Goal: Information Seeking & Learning: Learn about a topic

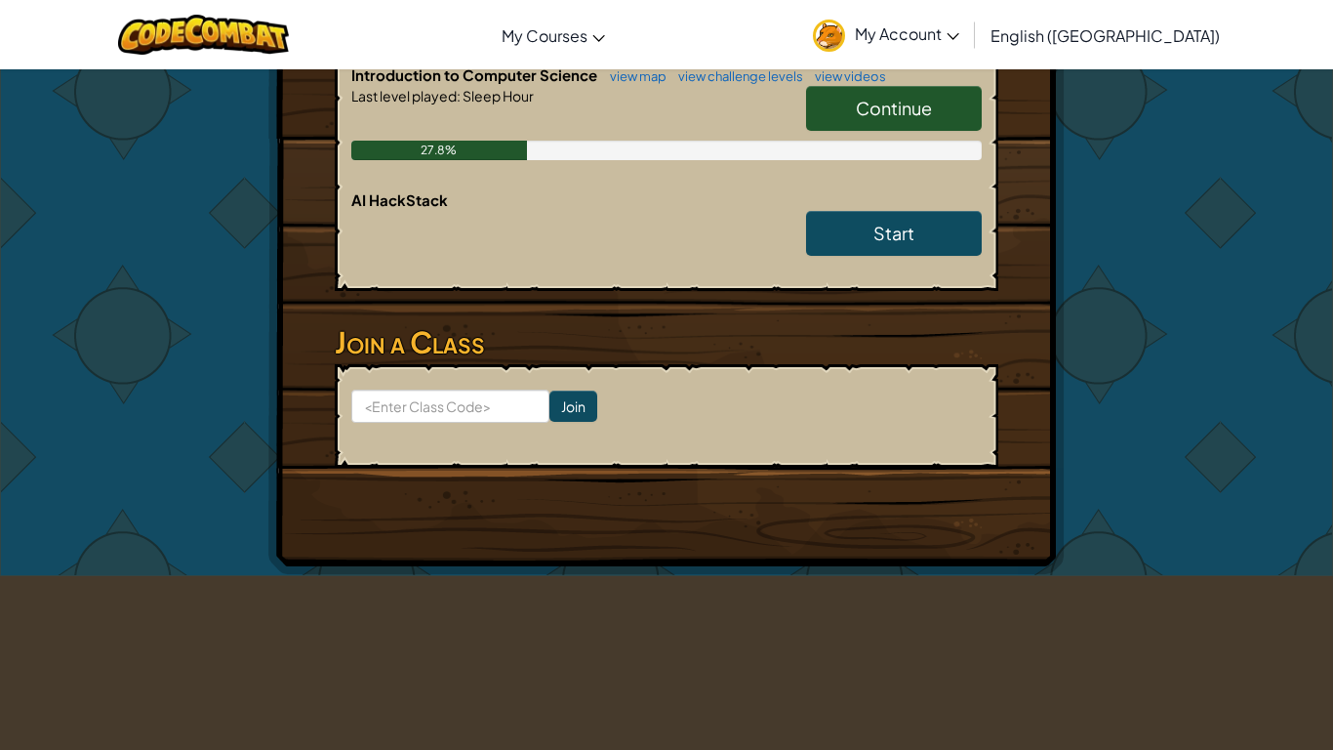
scroll to position [586, 0]
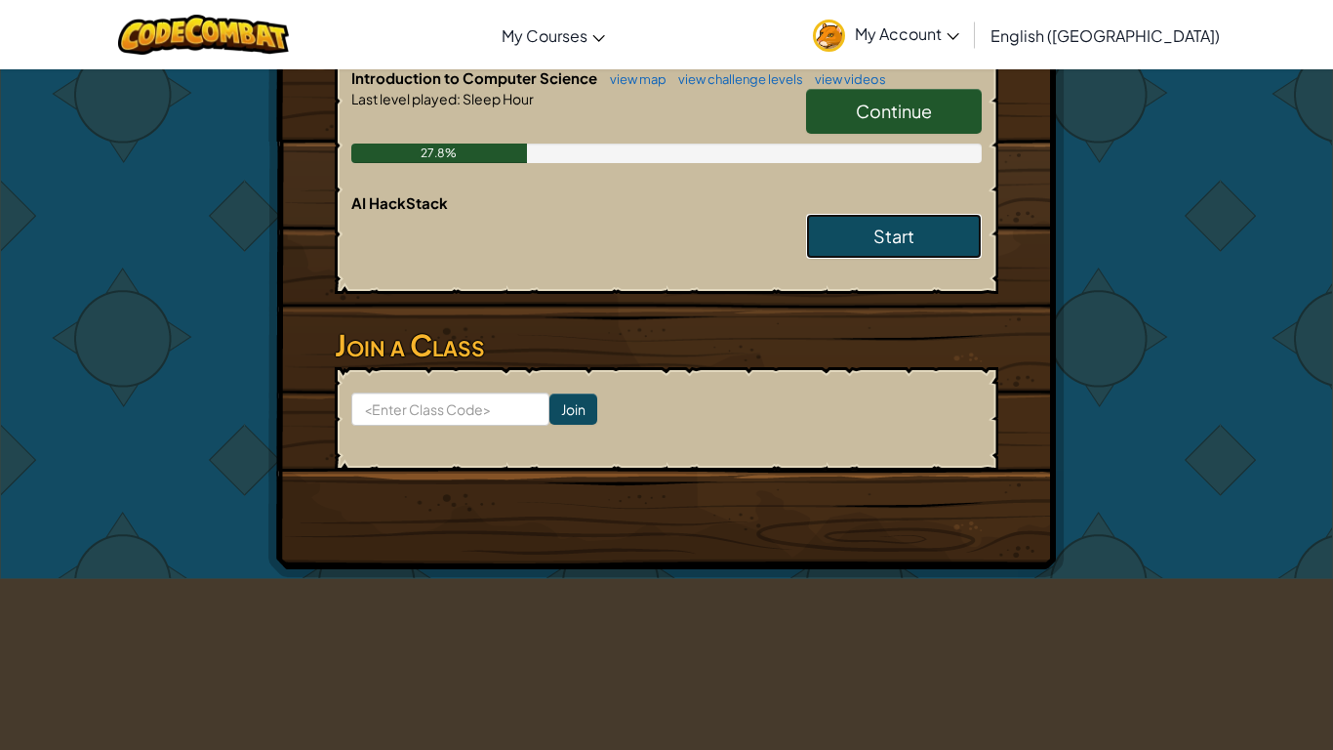
click at [901, 234] on span "Start" at bounding box center [894, 235] width 41 height 22
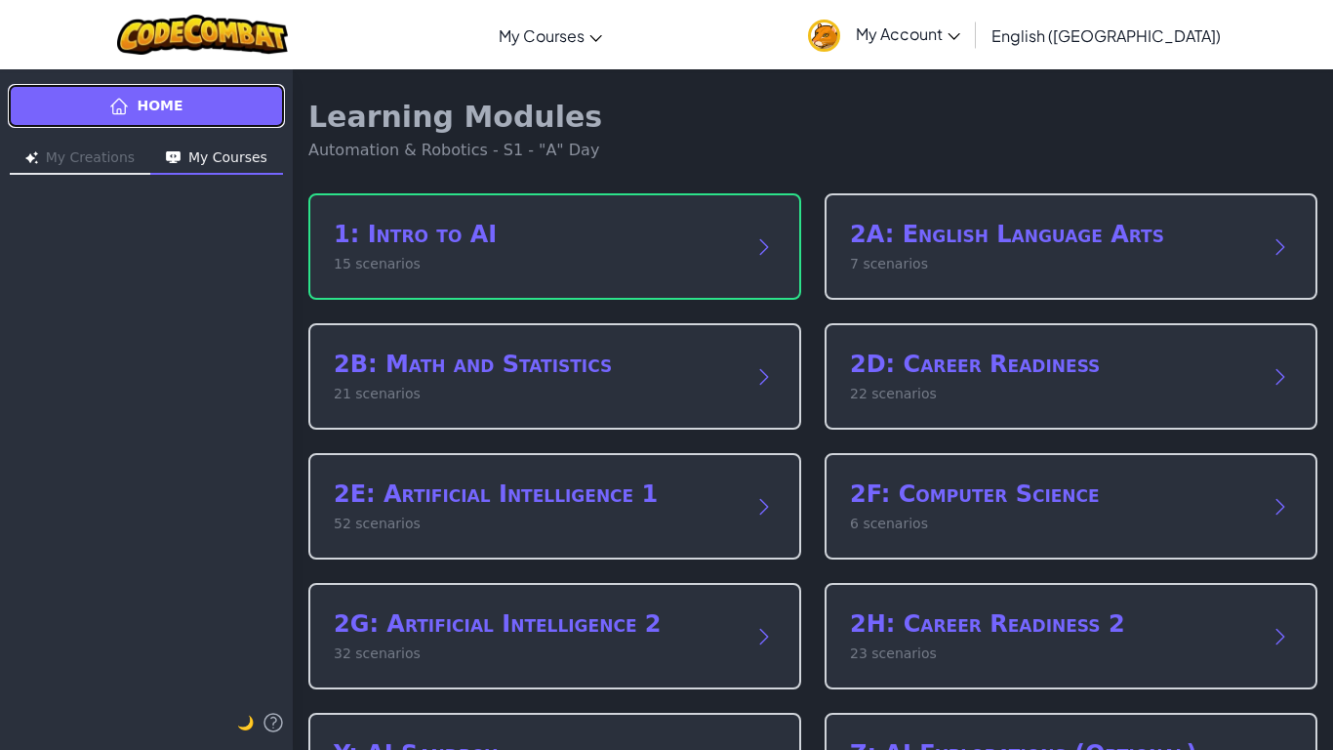
click at [54, 97] on link "Home" at bounding box center [146, 106] width 277 height 44
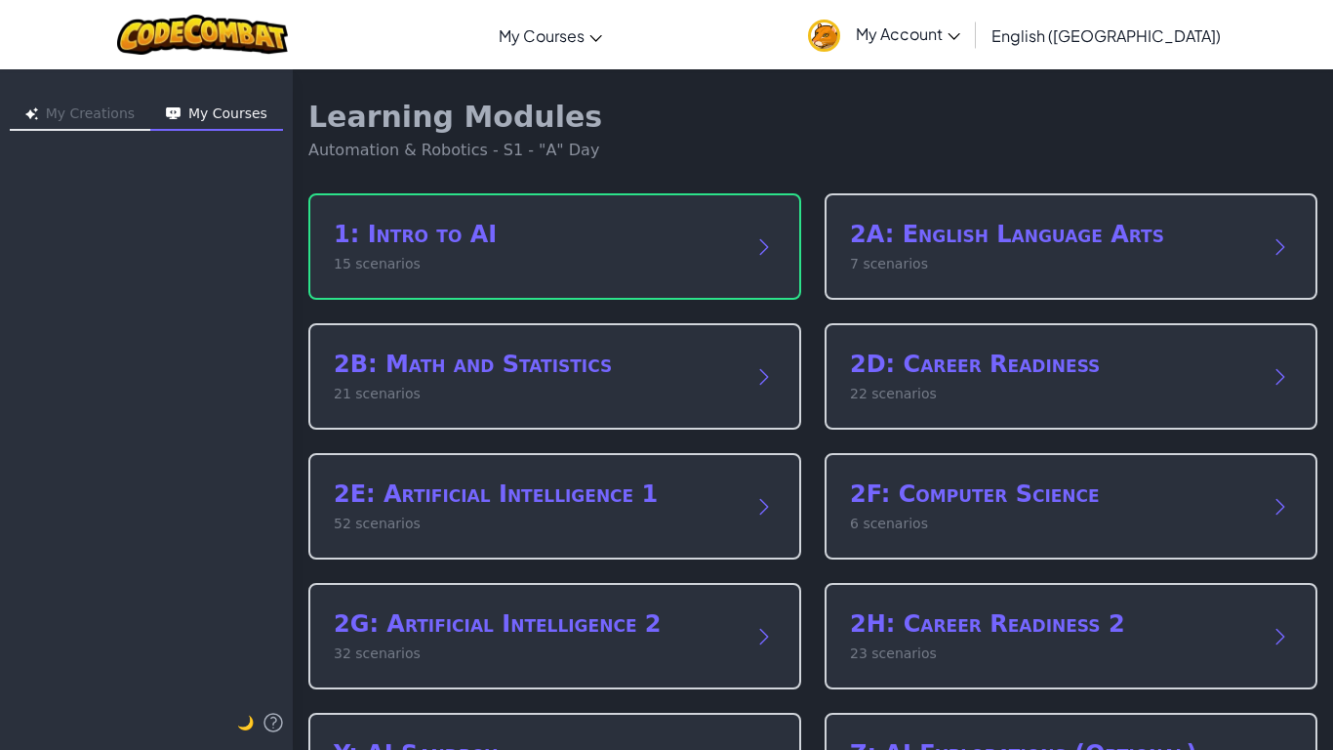
click at [74, 120] on button "My Creations" at bounding box center [80, 115] width 141 height 31
click at [238, 113] on button "My Courses" at bounding box center [216, 115] width 133 height 31
click at [85, 104] on button "My Creations" at bounding box center [80, 115] width 141 height 31
click at [29, 20] on div "Toggle navigation My Courses CodeCombat Classroom Ozaria Classroom AI League Es…" at bounding box center [666, 34] width 1343 height 69
